Goal: Browse casually: Explore the website without a specific task or goal

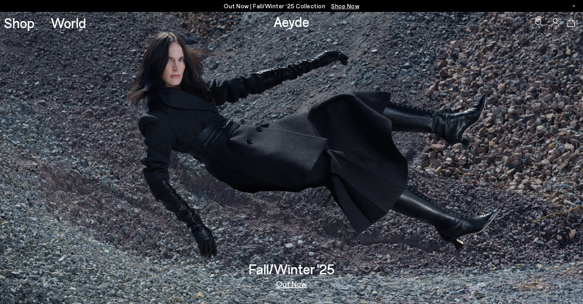
click at [284, 282] on link "Out Now" at bounding box center [291, 284] width 31 height 8
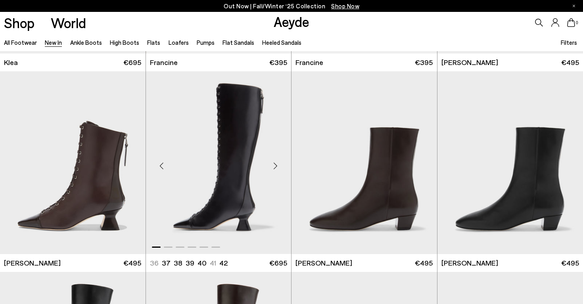
scroll to position [982, 0]
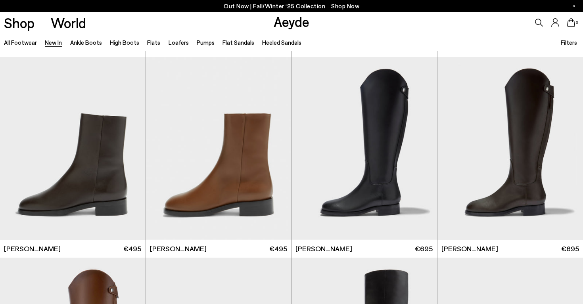
scroll to position [3754, 0]
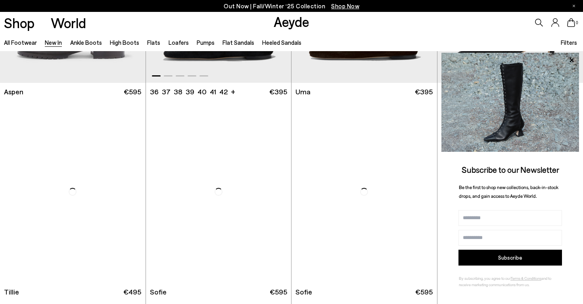
scroll to position [4562, 0]
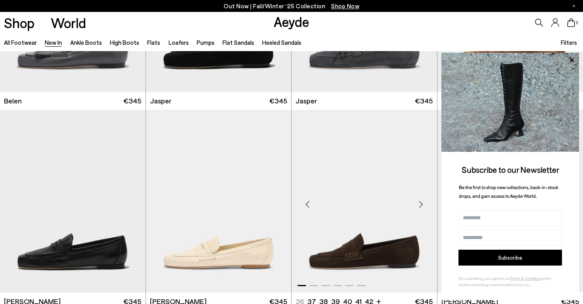
scroll to position [7400, 0]
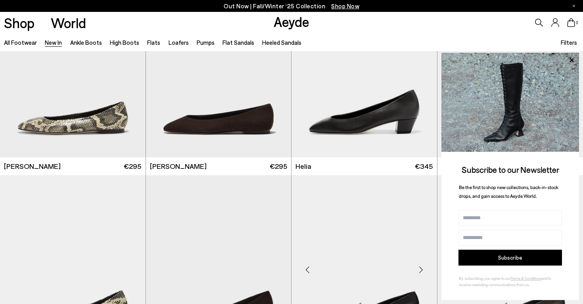
scroll to position [7895, 0]
click at [418, 73] on div "Next slide" at bounding box center [421, 69] width 24 height 24
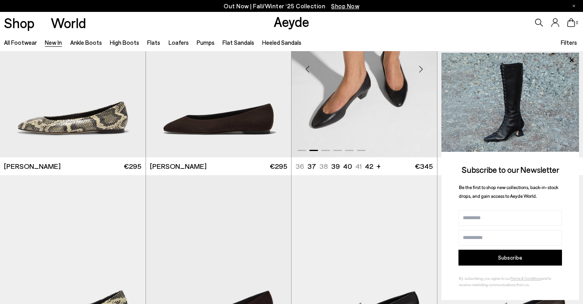
click at [419, 73] on div "Next slide" at bounding box center [421, 69] width 24 height 24
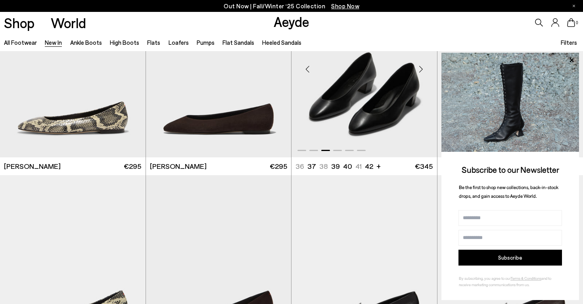
click at [419, 73] on div "Next slide" at bounding box center [421, 69] width 24 height 24
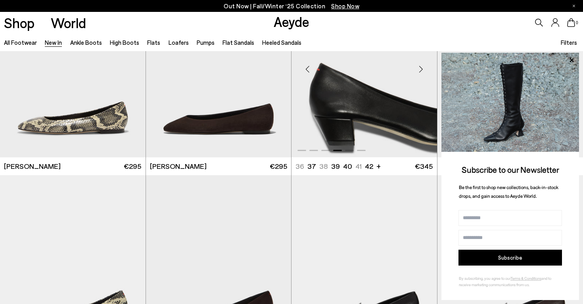
click at [419, 73] on div "Next slide" at bounding box center [421, 69] width 24 height 24
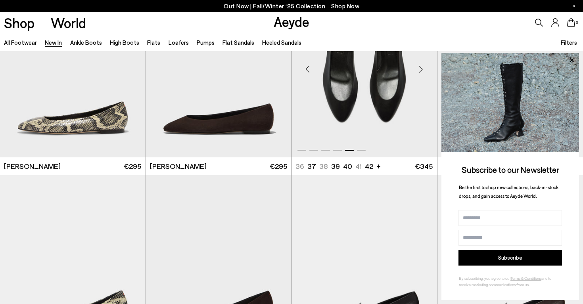
click at [419, 73] on div "Next slide" at bounding box center [421, 69] width 24 height 24
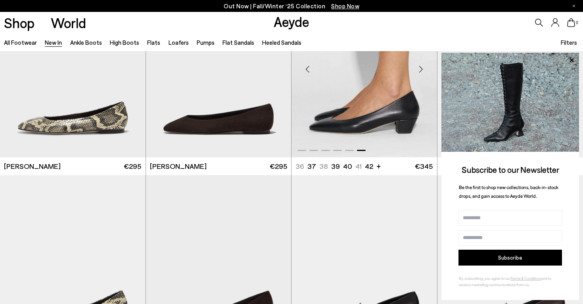
click at [419, 73] on div "Next slide" at bounding box center [421, 69] width 24 height 24
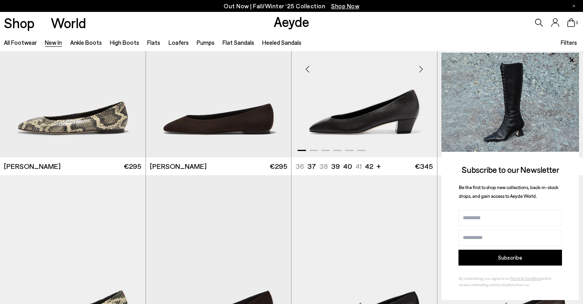
click at [419, 73] on div "Next slide" at bounding box center [421, 69] width 24 height 24
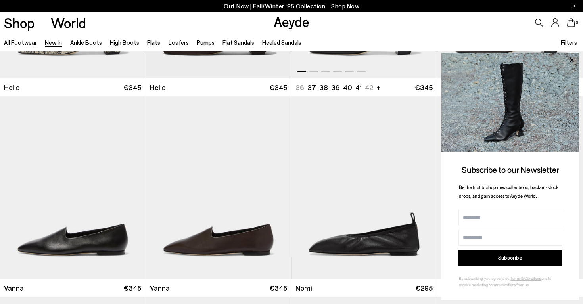
scroll to position [7833, 0]
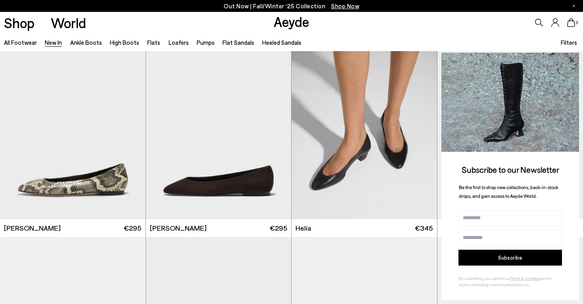
click at [570, 61] on icon at bounding box center [571, 60] width 10 height 10
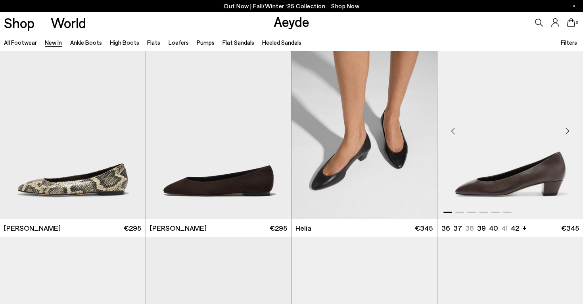
click at [564, 130] on div "Next slide" at bounding box center [567, 131] width 24 height 24
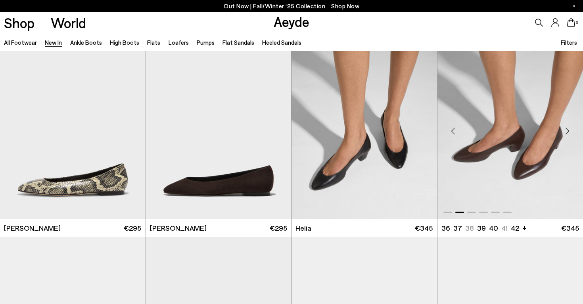
click at [564, 130] on div "Next slide" at bounding box center [567, 131] width 24 height 24
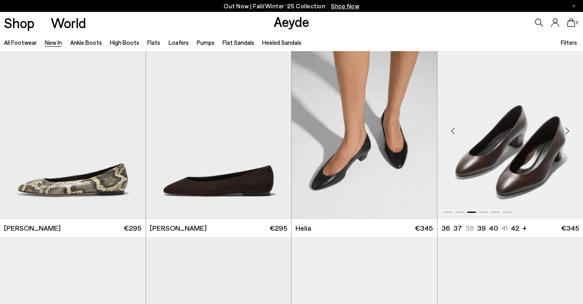
click at [564, 130] on div "Next slide" at bounding box center [567, 131] width 24 height 24
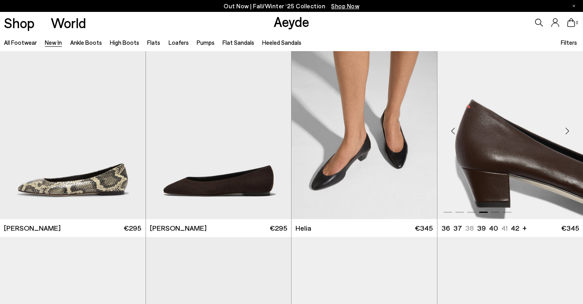
click at [564, 130] on div "Next slide" at bounding box center [567, 131] width 24 height 24
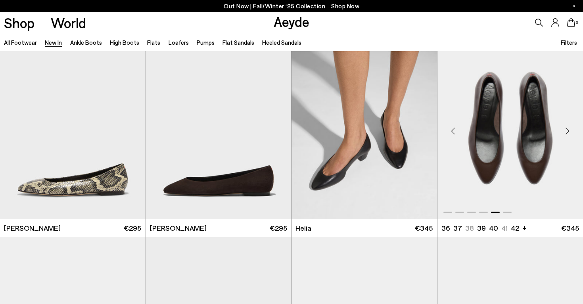
click at [564, 130] on div "Next slide" at bounding box center [567, 131] width 24 height 24
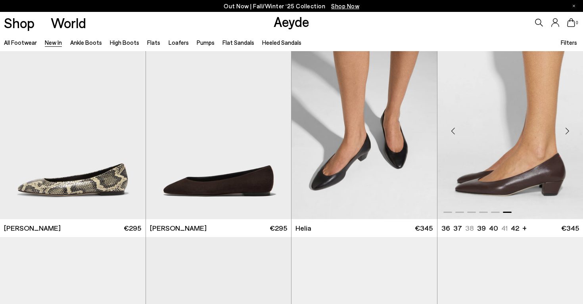
click at [564, 130] on div "Next slide" at bounding box center [567, 131] width 24 height 24
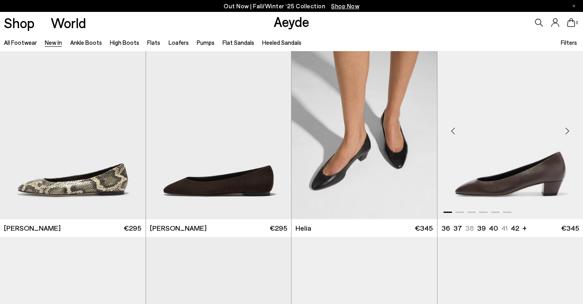
click at [463, 158] on img "1 / 6" at bounding box center [510, 127] width 146 height 183
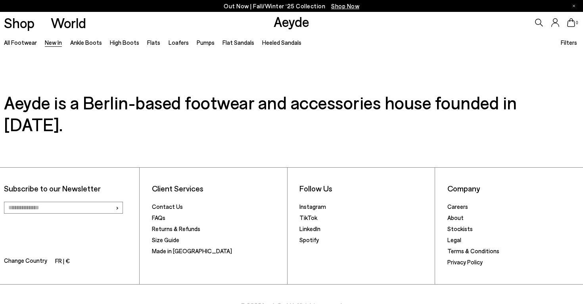
scroll to position [8626, 0]
click at [340, 4] on span "Shop Now" at bounding box center [345, 5] width 28 height 7
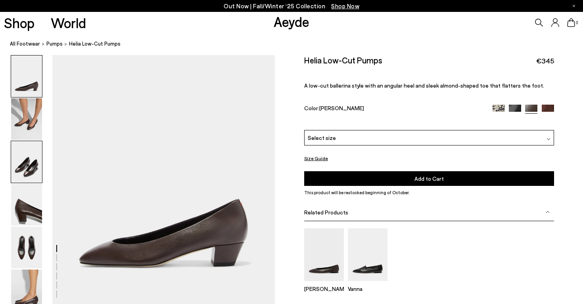
click at [31, 155] on img at bounding box center [26, 162] width 31 height 42
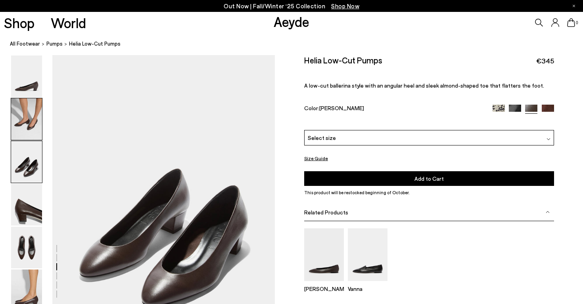
click at [31, 120] on img at bounding box center [26, 119] width 31 height 42
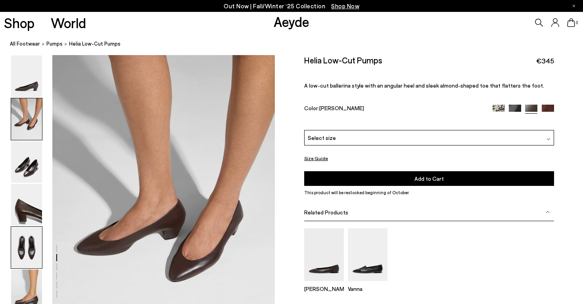
click at [20, 251] on img at bounding box center [26, 248] width 31 height 42
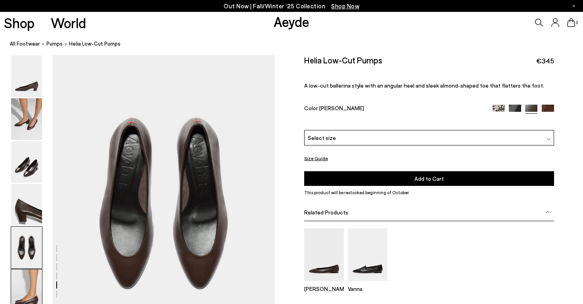
click at [24, 297] on img at bounding box center [26, 291] width 31 height 42
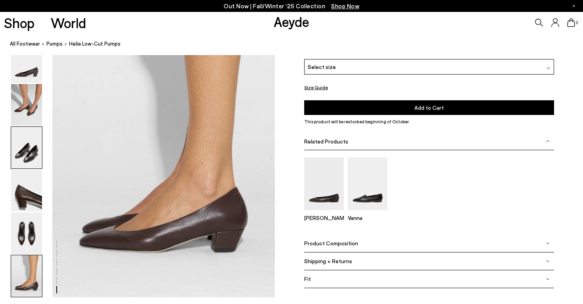
click at [29, 130] on img at bounding box center [26, 148] width 31 height 42
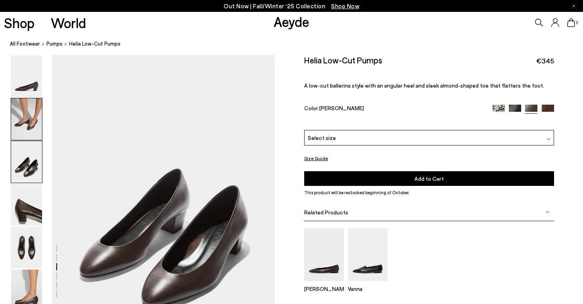
click at [28, 117] on img at bounding box center [26, 119] width 31 height 42
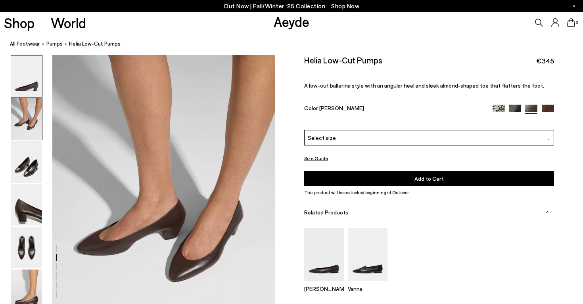
click at [28, 86] on img at bounding box center [26, 76] width 31 height 42
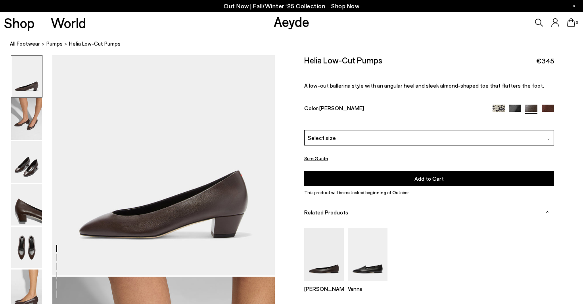
scroll to position [0, 0]
